Goal: Information Seeking & Learning: Learn about a topic

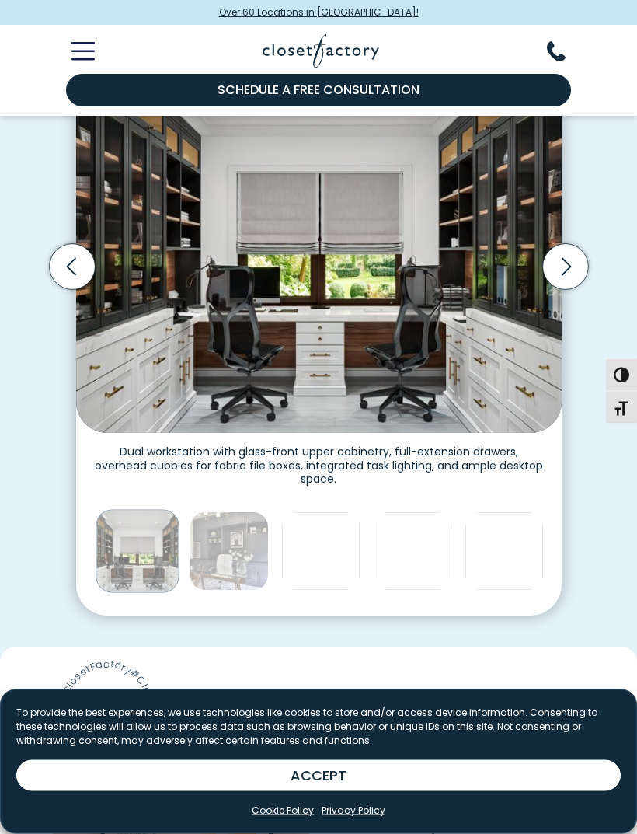
scroll to position [449, 0]
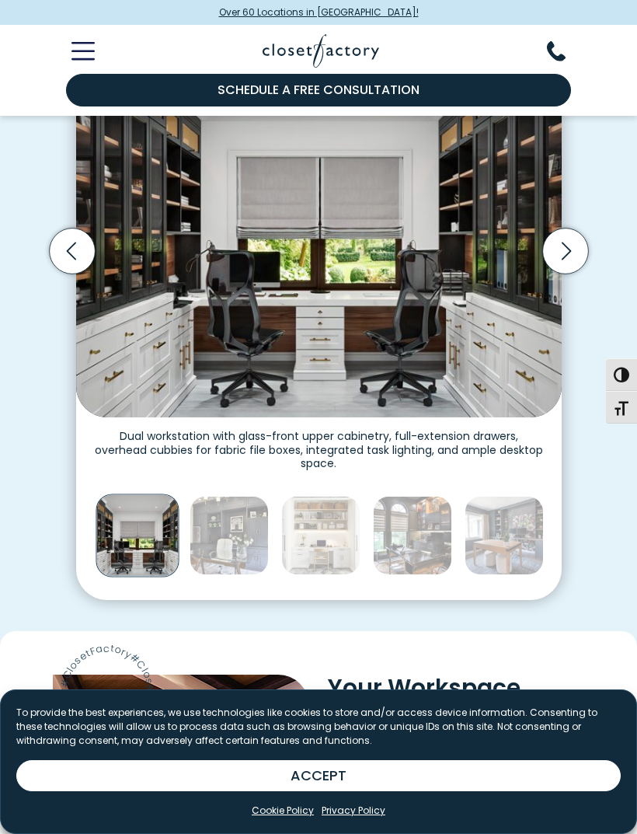
click at [423, 517] on img "Thumbnail Gallery" at bounding box center [412, 535] width 79 height 79
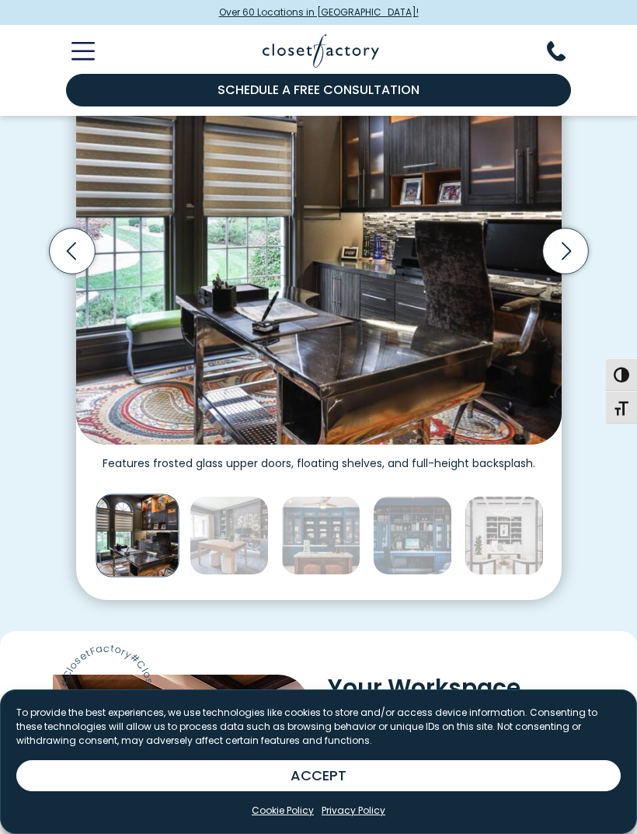
click at [511, 536] on img "Thumbnail Gallery" at bounding box center [504, 535] width 79 height 79
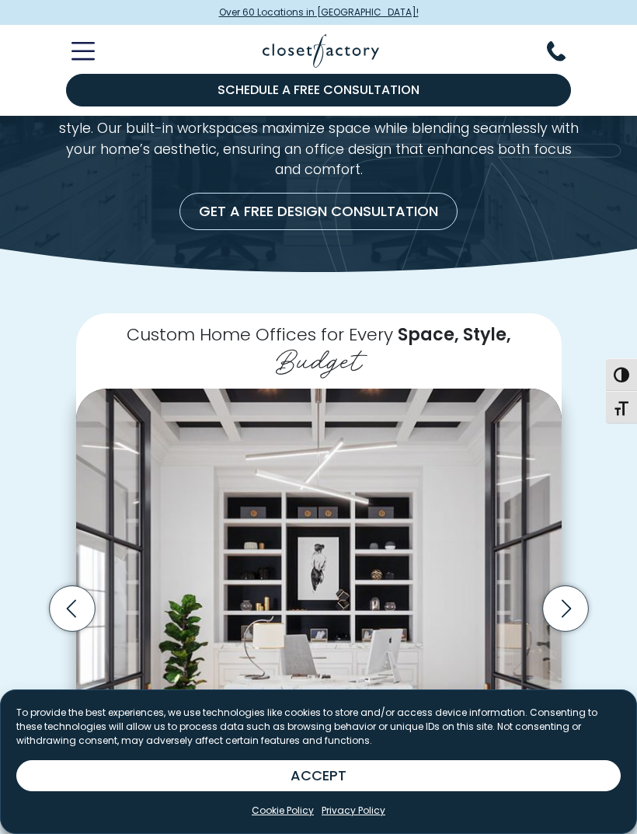
scroll to position [0, 0]
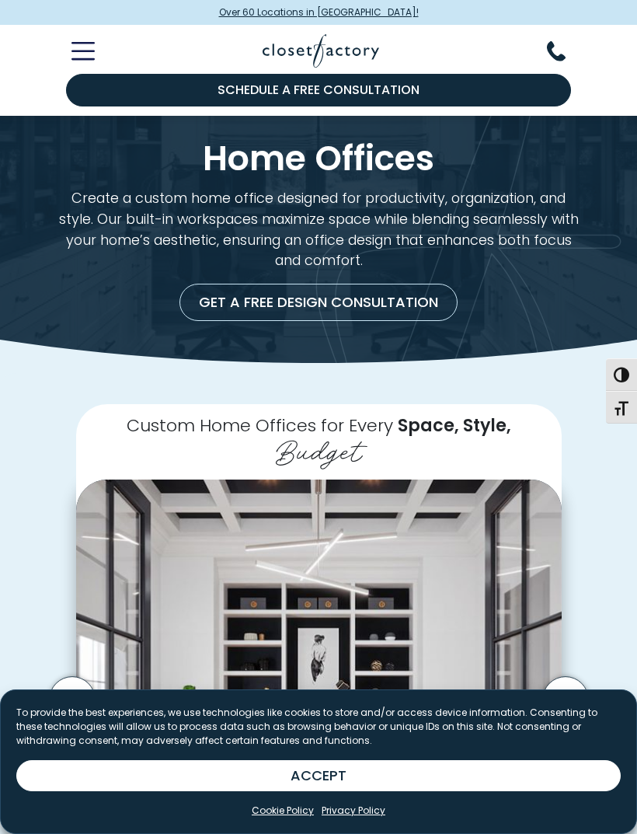
click at [86, 57] on icon "Toggle Mobile Menu" at bounding box center [83, 51] width 23 height 18
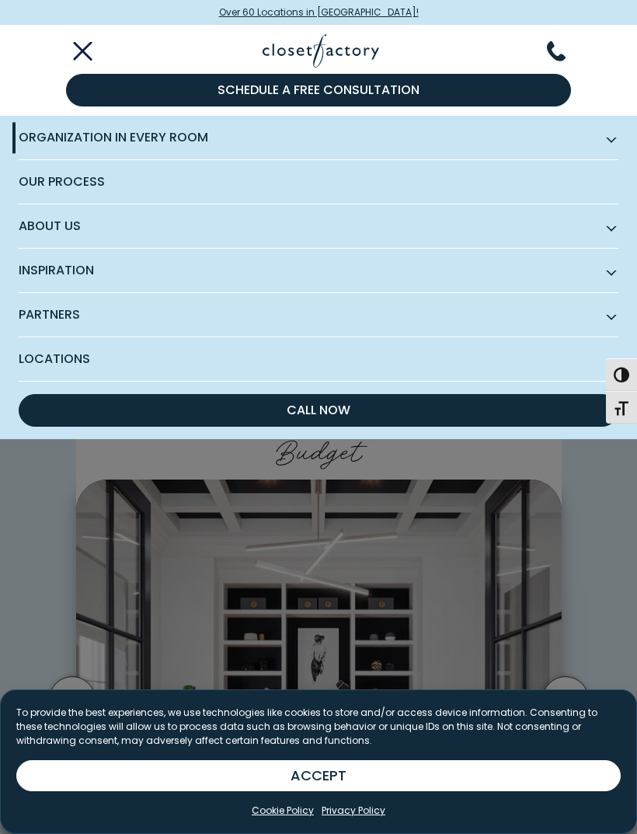
click at [608, 136] on span "Subnav Button - Organization in Every Room" at bounding box center [612, 138] width 8 height 8
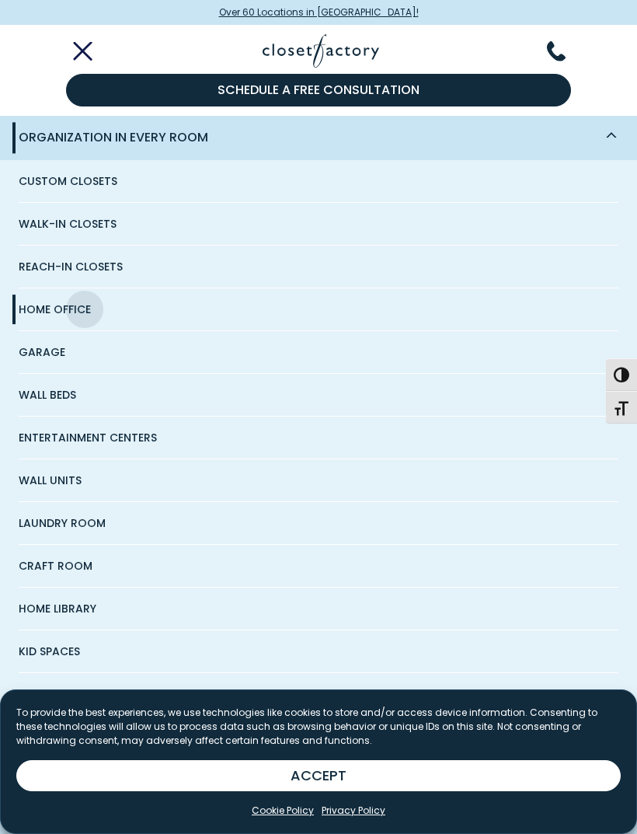
click at [60, 307] on span "Home Office" at bounding box center [55, 309] width 72 height 42
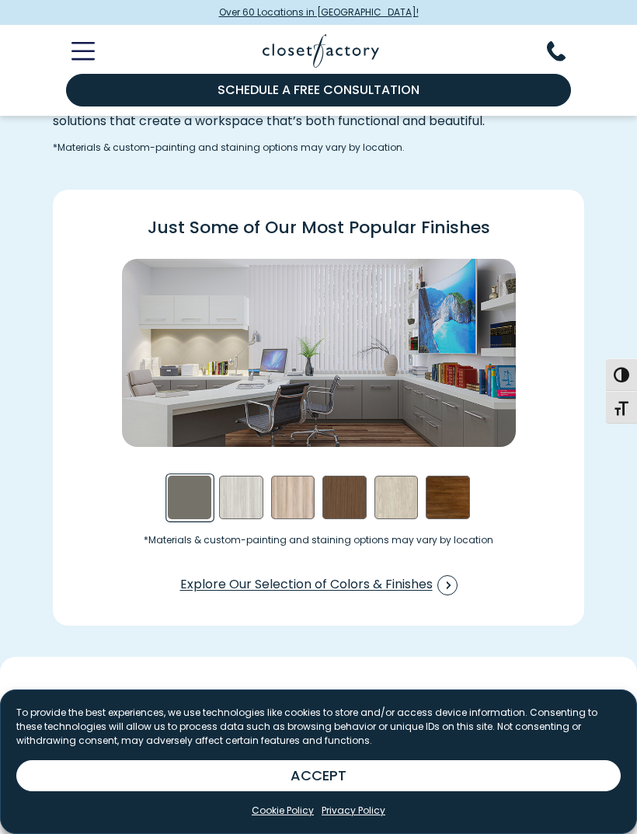
scroll to position [1738, 0]
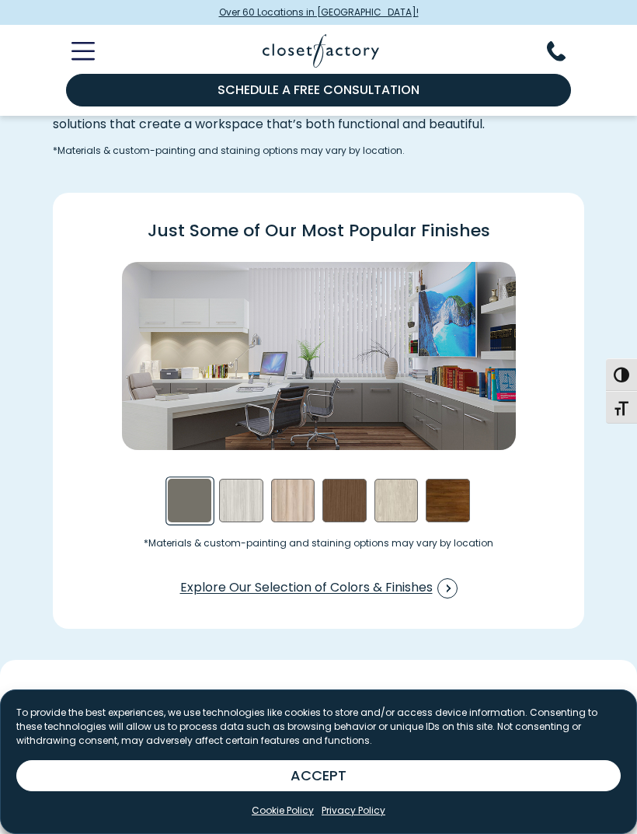
click at [450, 490] on div "Walnut- Stained Swatch" at bounding box center [448, 501] width 44 height 44
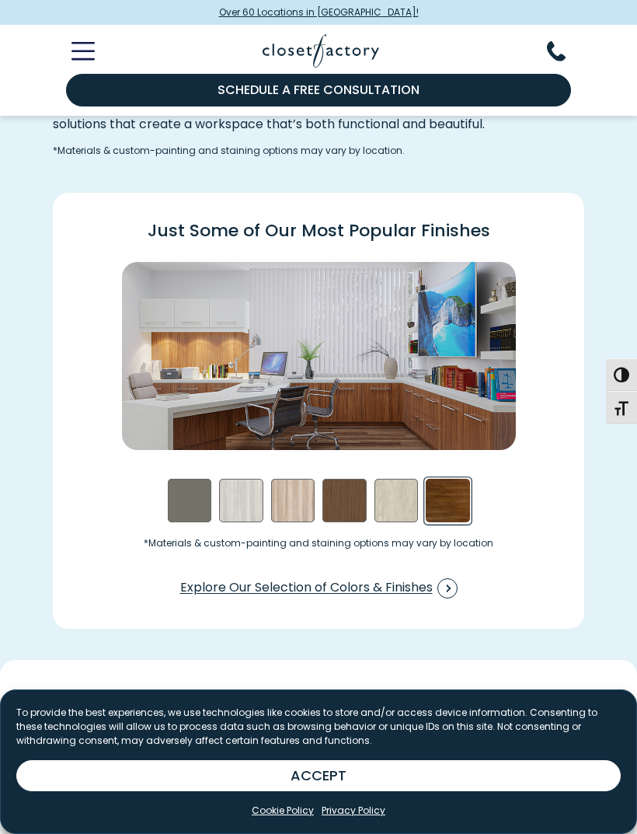
click at [403, 496] on div "Weekend Getaway Swatch" at bounding box center [397, 501] width 44 height 44
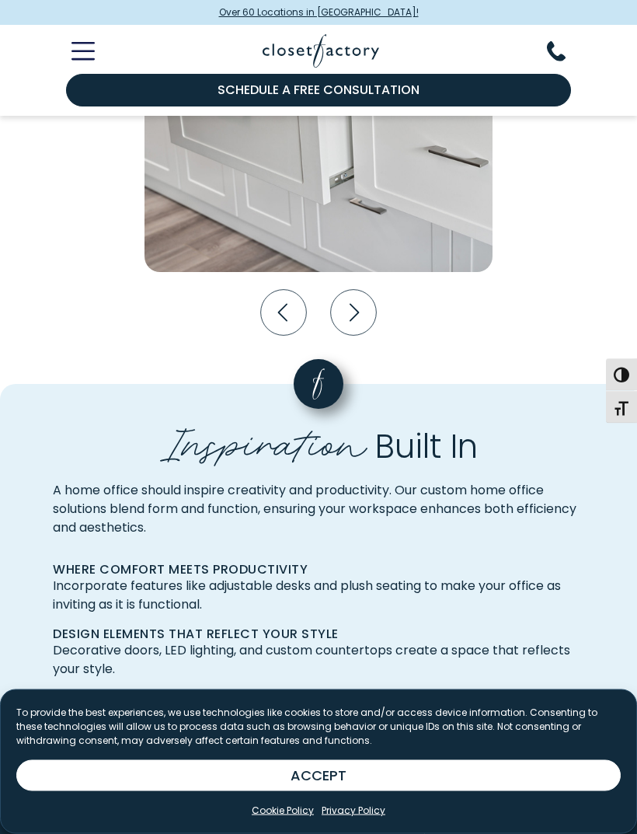
scroll to position [2786, 0]
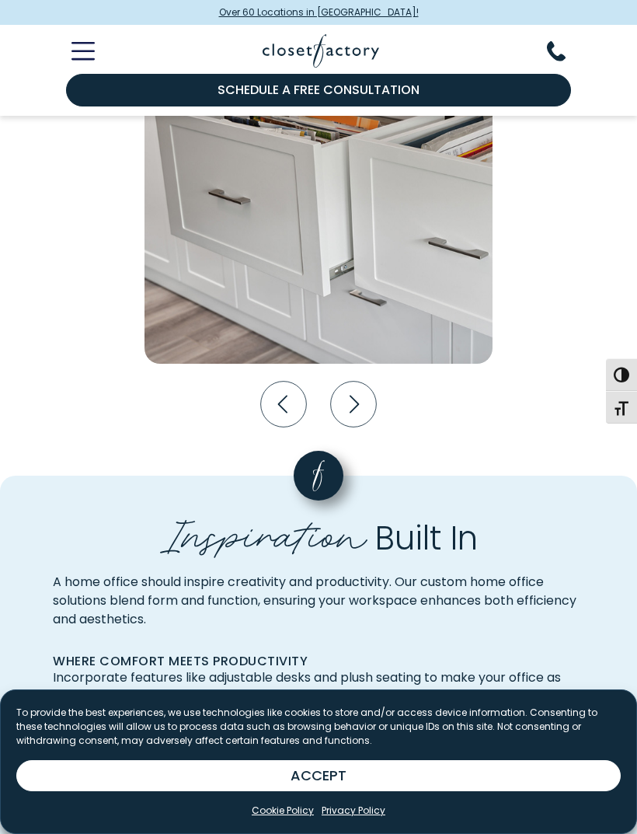
click at [352, 393] on icon "Next slide" at bounding box center [354, 405] width 46 height 46
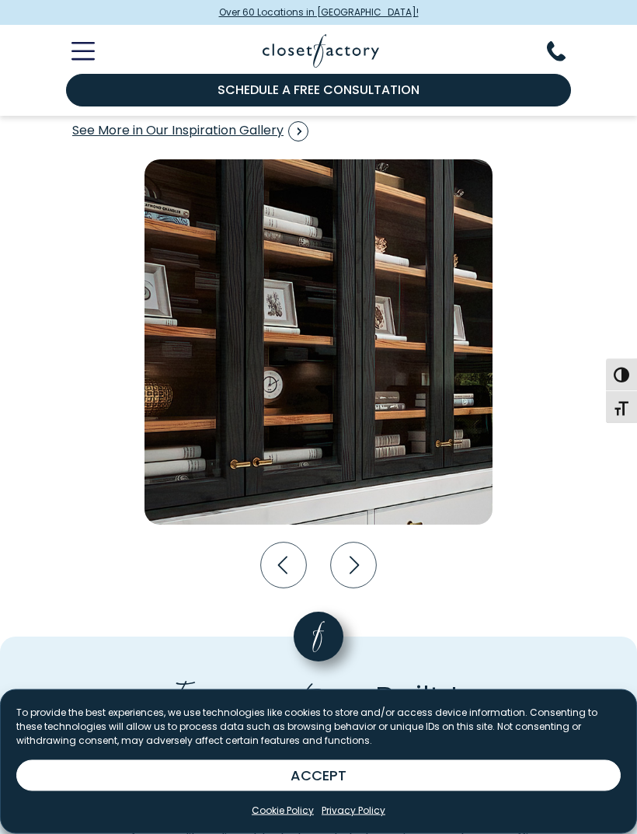
click at [353, 562] on icon "Next slide" at bounding box center [354, 566] width 46 height 46
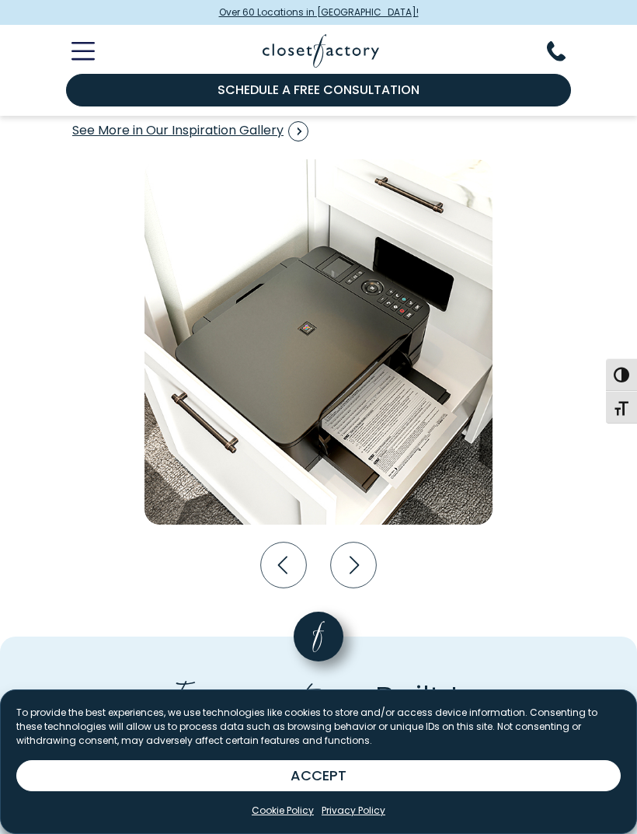
click at [357, 553] on icon "Next slide" at bounding box center [354, 566] width 46 height 46
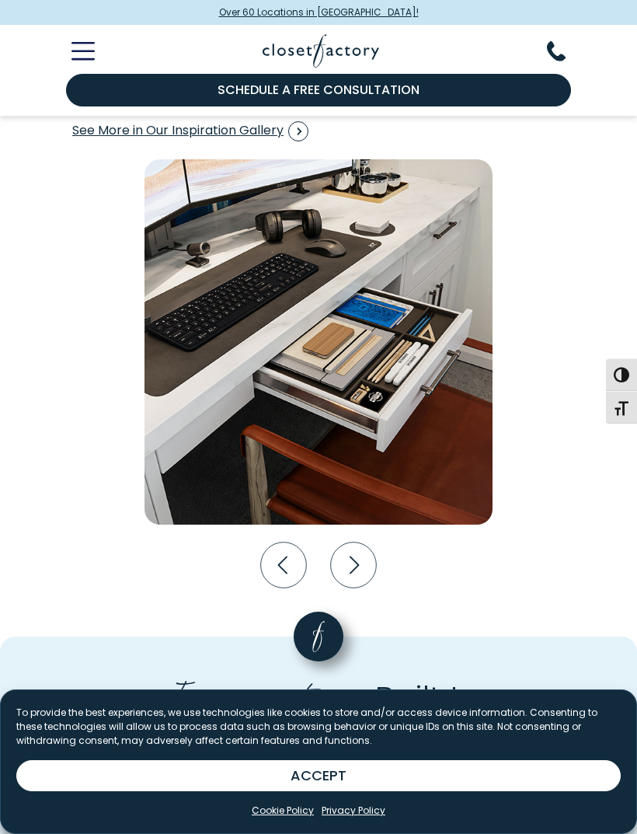
click at [355, 558] on icon "Next slide" at bounding box center [354, 566] width 46 height 46
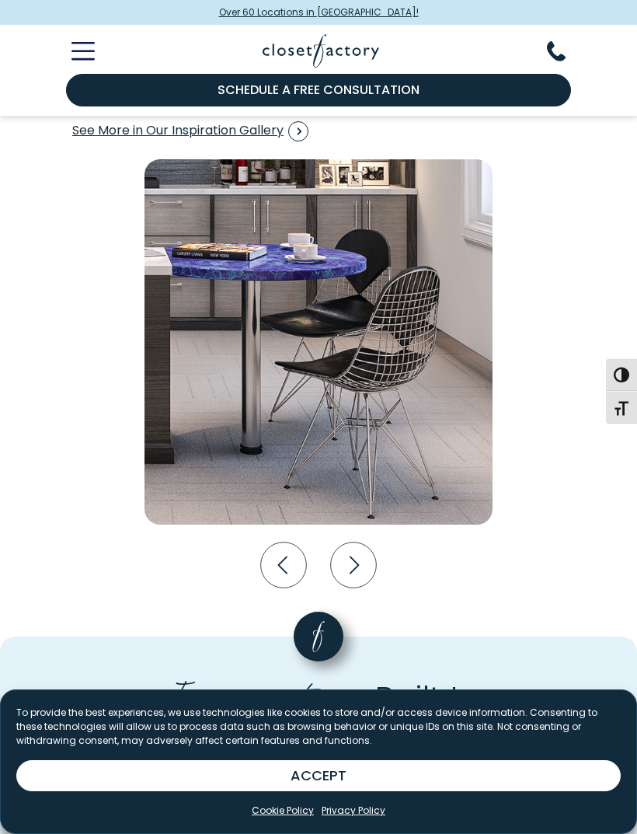
click at [353, 547] on icon "Next slide" at bounding box center [354, 566] width 46 height 46
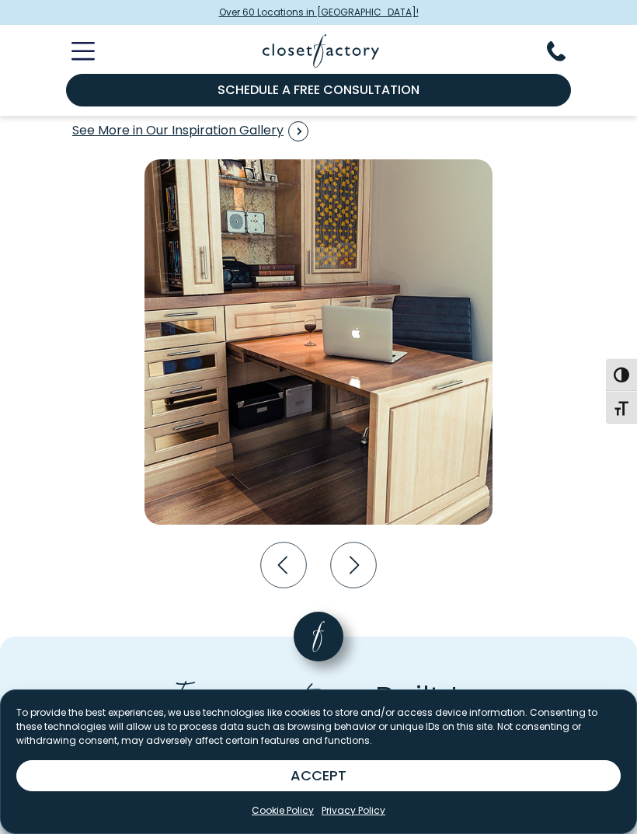
click at [356, 562] on icon "Next slide" at bounding box center [354, 566] width 46 height 46
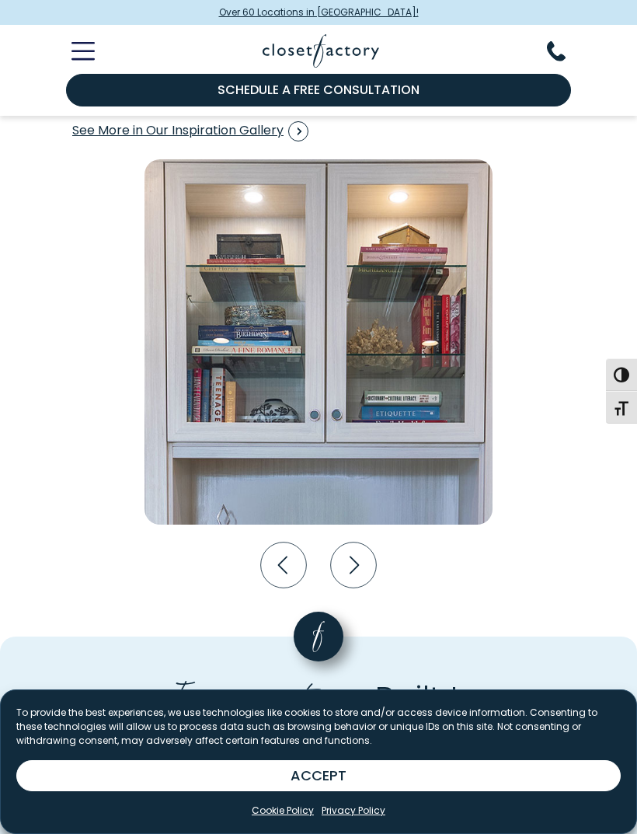
click at [356, 559] on icon "Next slide" at bounding box center [354, 566] width 46 height 46
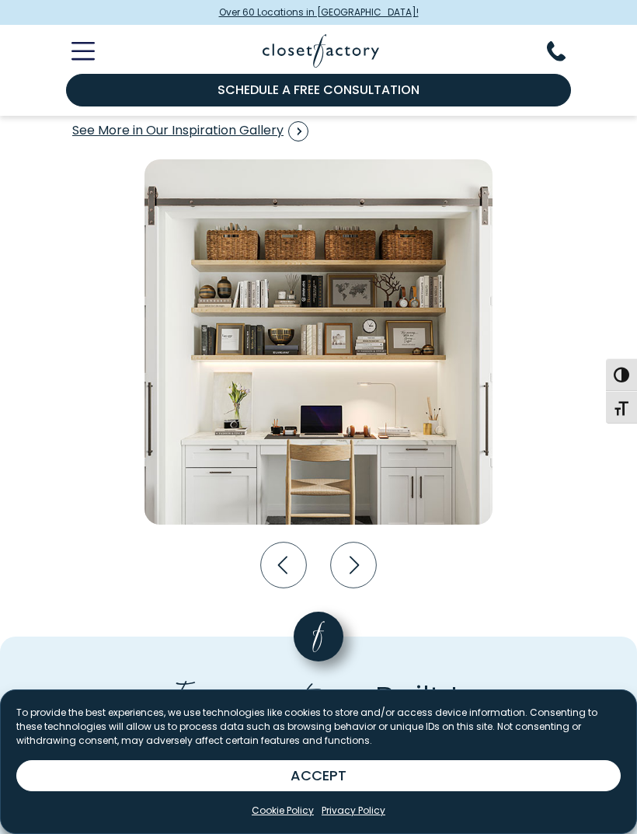
click at [352, 561] on icon "Next slide" at bounding box center [354, 566] width 46 height 46
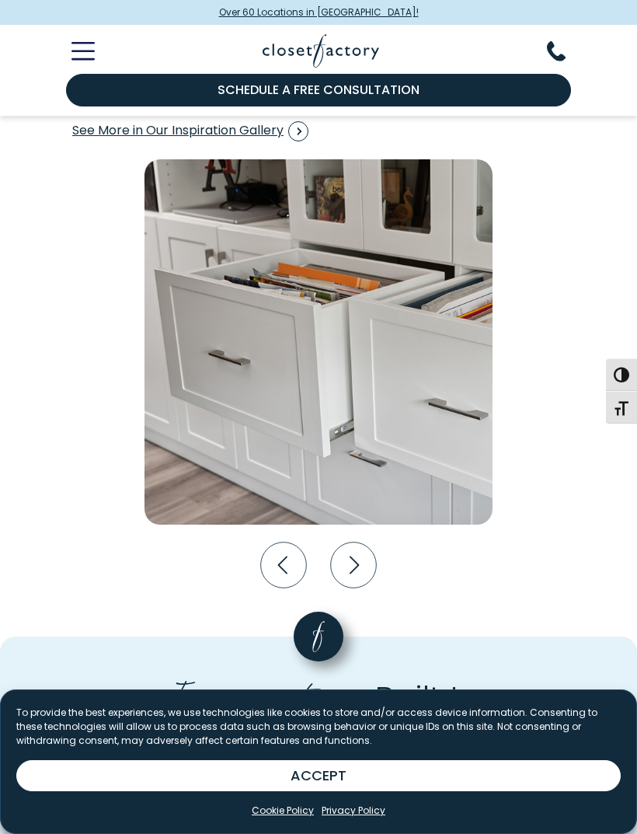
click at [351, 562] on icon "Next slide" at bounding box center [354, 566] width 46 height 46
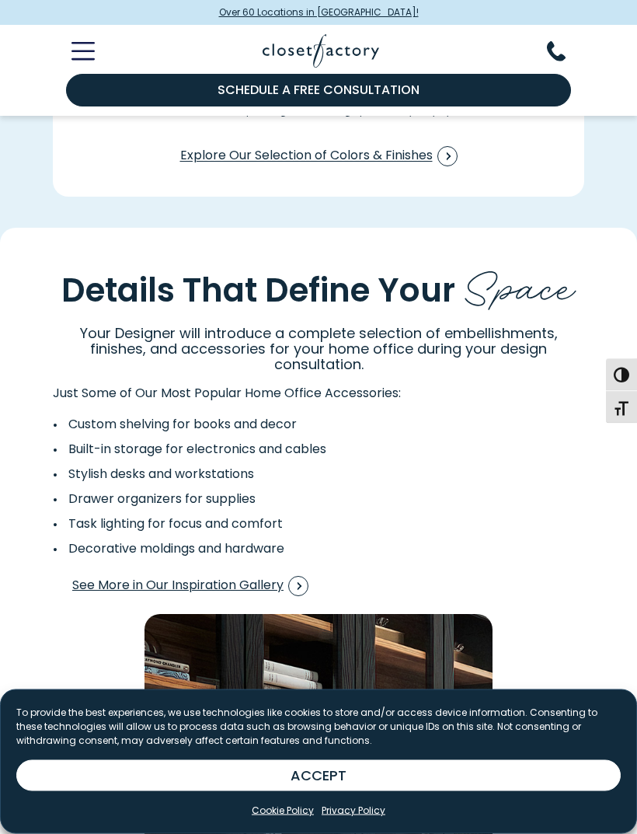
scroll to position [2170, 0]
click at [267, 576] on span "See More in Our Inspiration Gallery" at bounding box center [190, 586] width 236 height 20
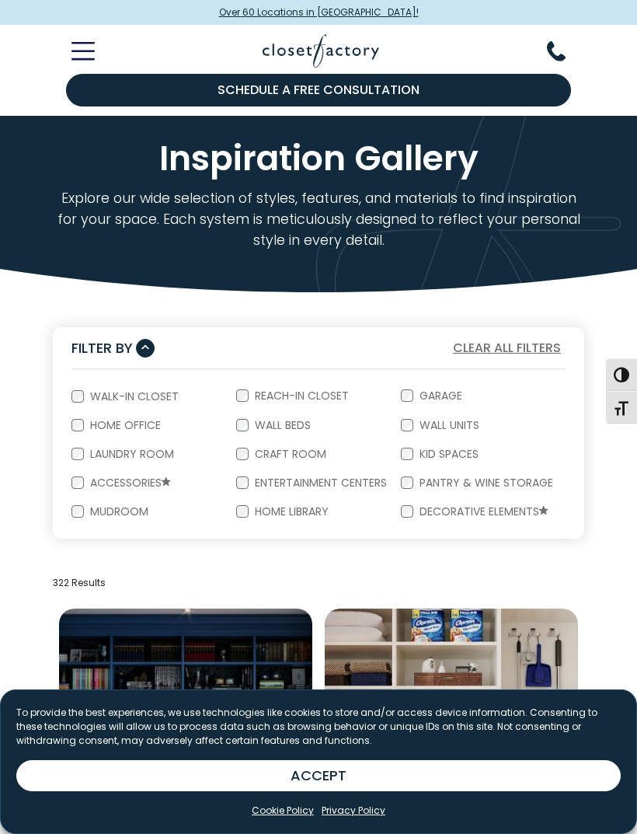
click at [86, 425] on label "Home Office" at bounding box center [124, 425] width 80 height 11
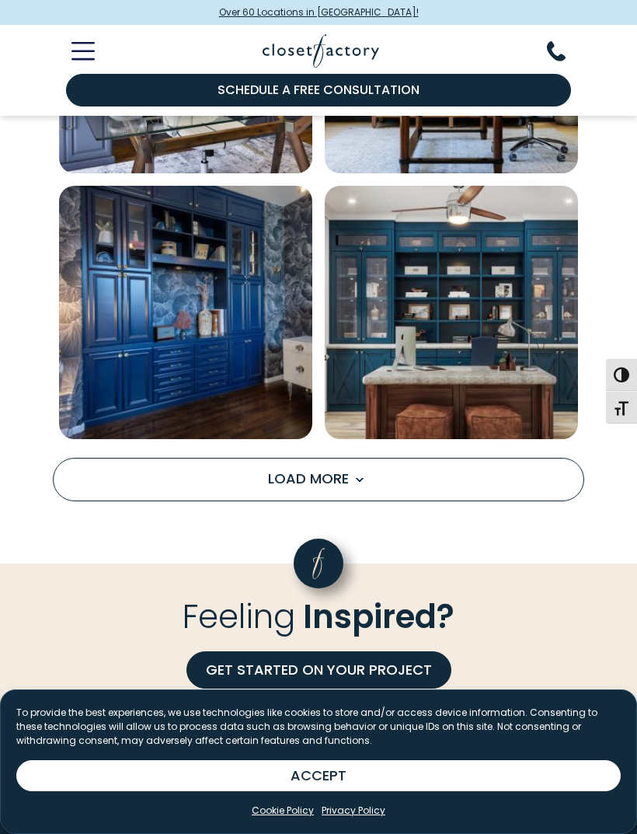
scroll to position [2480, 0]
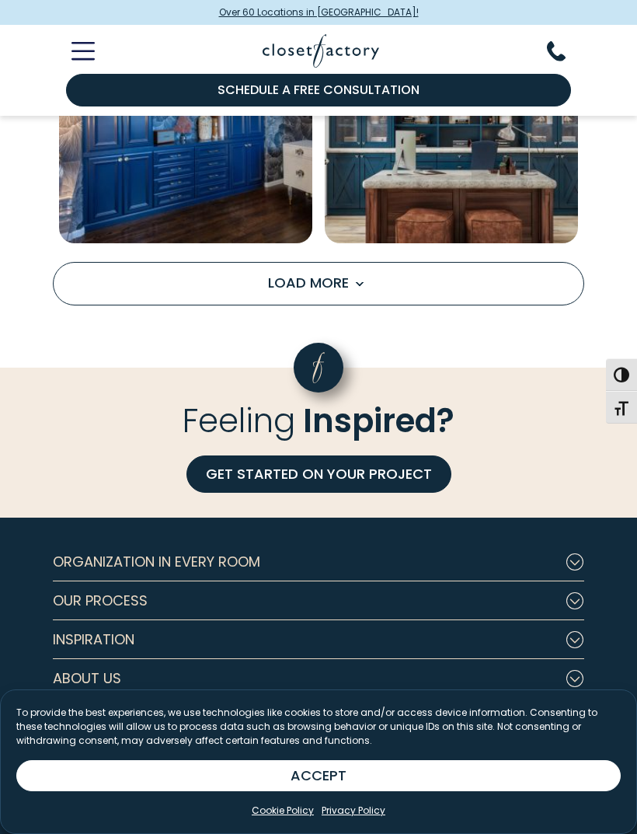
click at [361, 286] on span "Load more inspiration gallery images" at bounding box center [359, 284] width 20 height 20
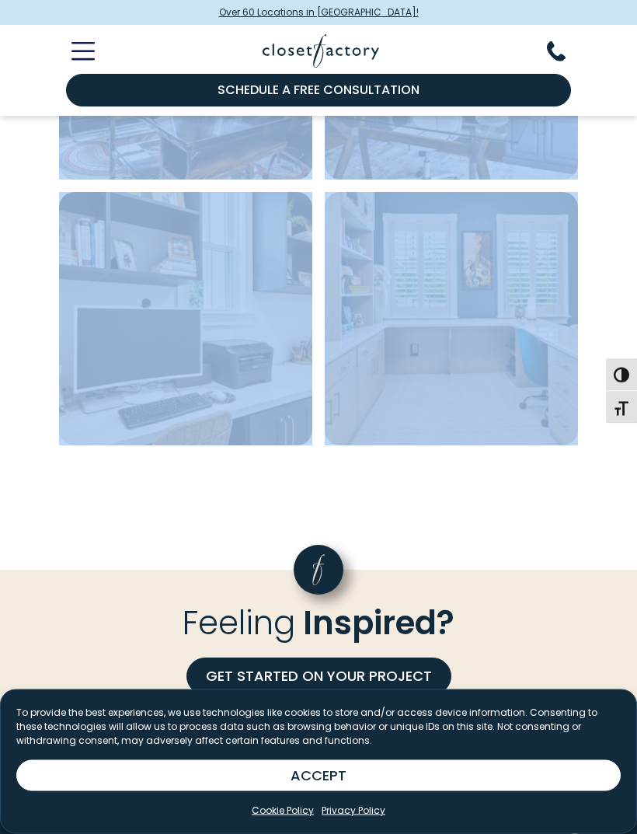
scroll to position [2809, 0]
click at [269, 666] on link "GET STARTED ON YOUR PROJECT" at bounding box center [319, 676] width 265 height 37
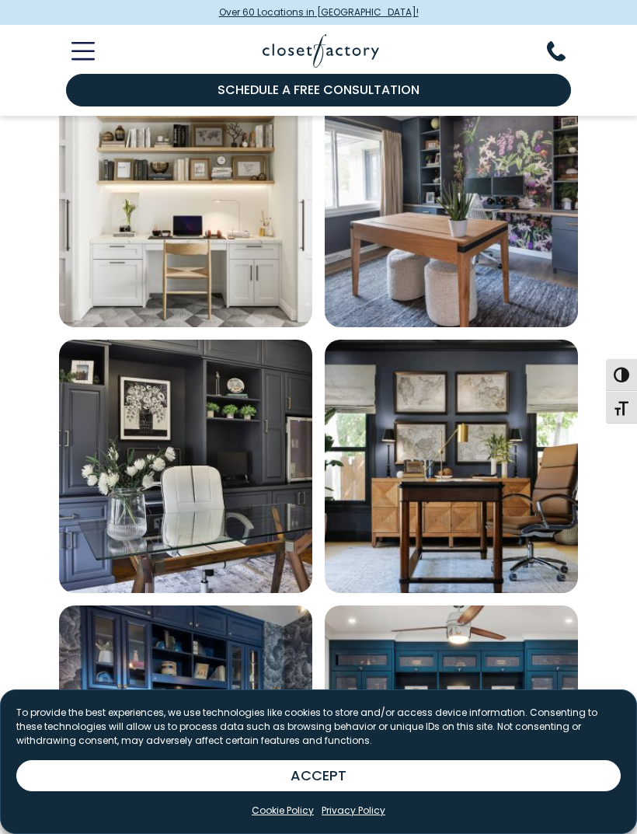
scroll to position [1835, 0]
